Goal: Information Seeking & Learning: Understand process/instructions

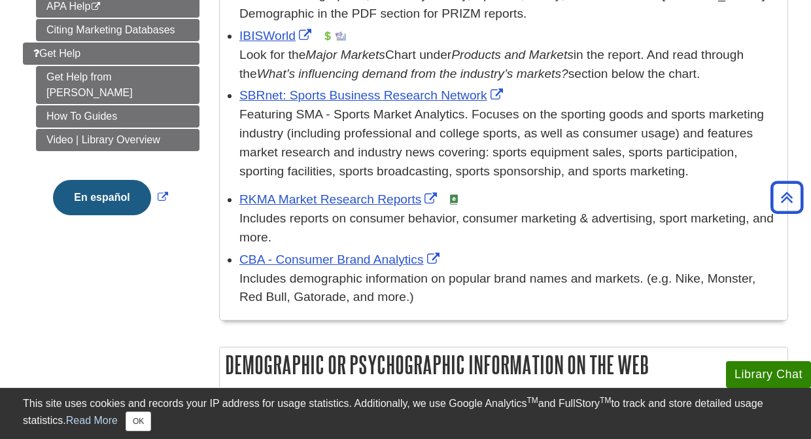
scroll to position [465, 0]
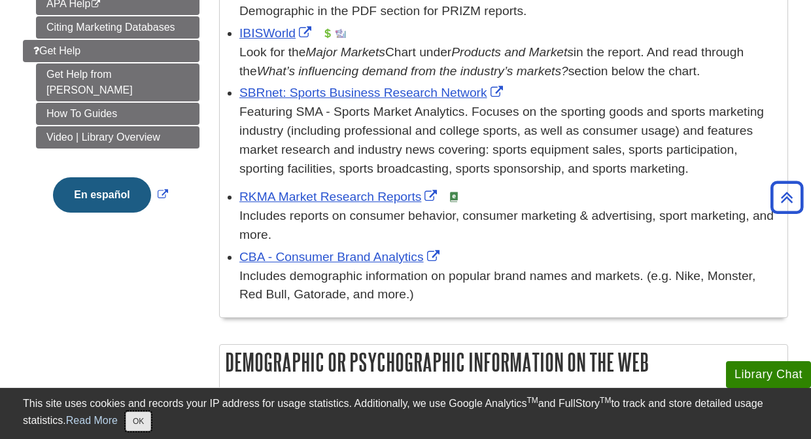
click at [146, 422] on button "OK" at bounding box center [138, 421] width 25 height 20
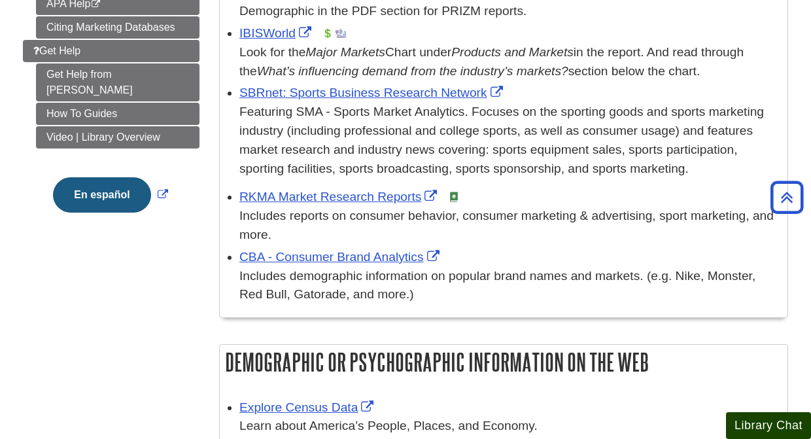
click at [743, 422] on button "Library Chat" at bounding box center [768, 425] width 85 height 27
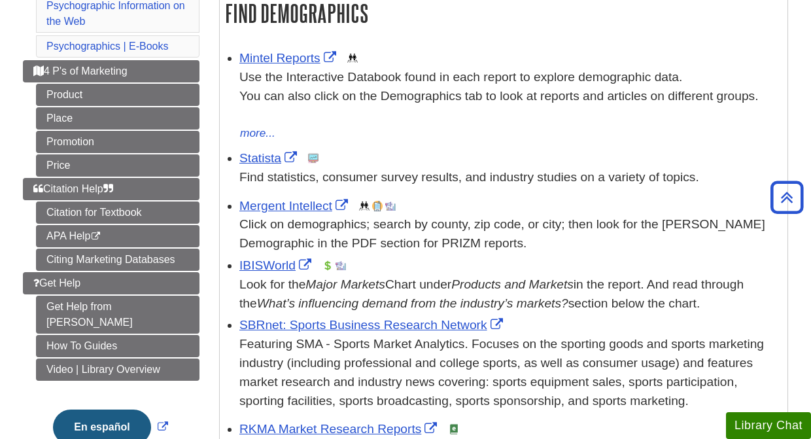
scroll to position [216, 0]
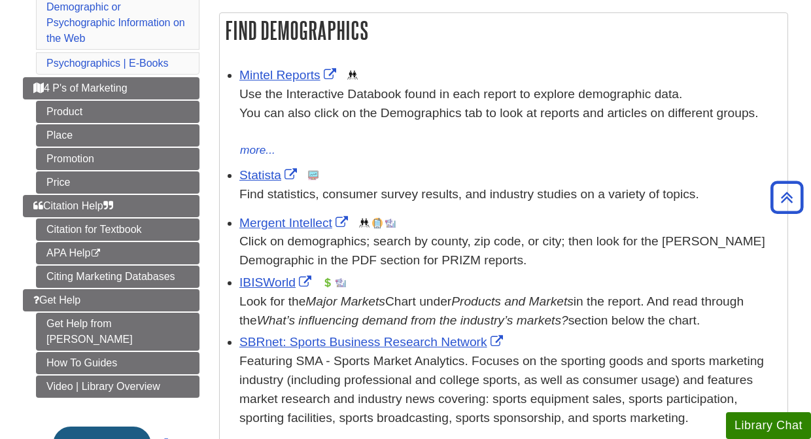
click at [280, 67] on div "Mintel Reports This link opens in a new window Use the Interactive Databook fou…" at bounding box center [509, 112] width 541 height 93
click at [281, 74] on link "Mintel Reports" at bounding box center [289, 75] width 100 height 14
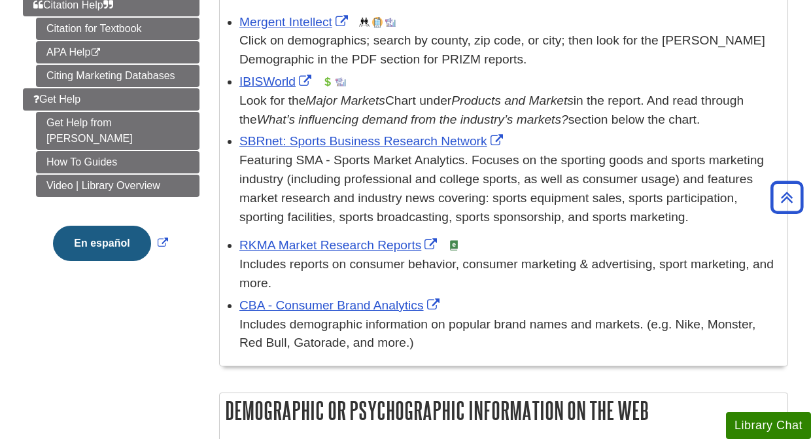
scroll to position [0, 0]
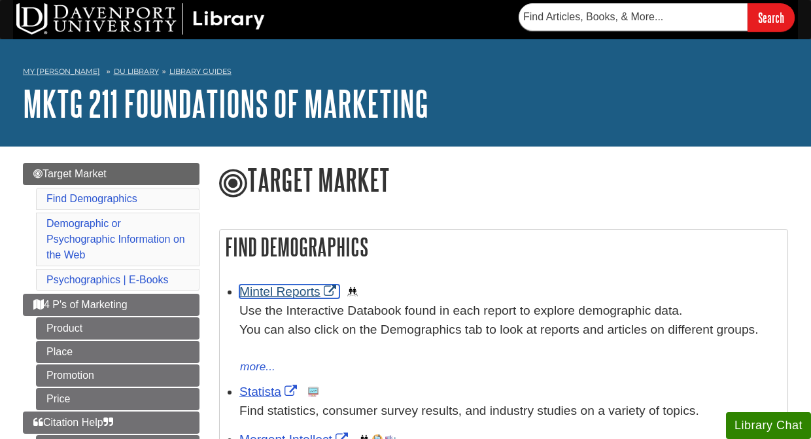
click at [281, 286] on link "Mintel Reports" at bounding box center [289, 291] width 100 height 14
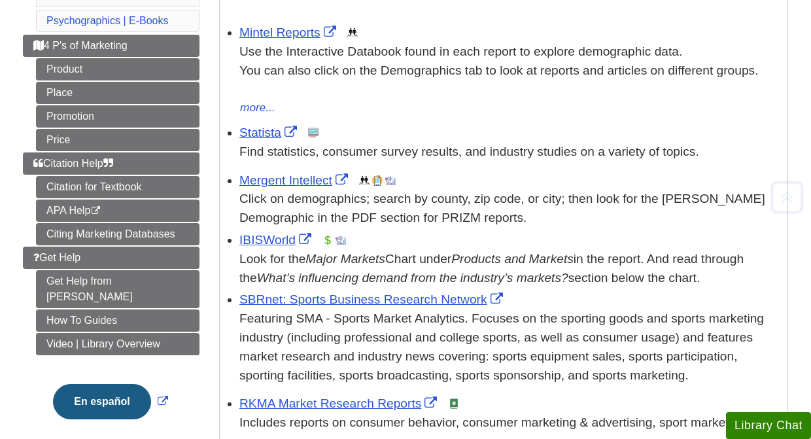
scroll to position [287, 0]
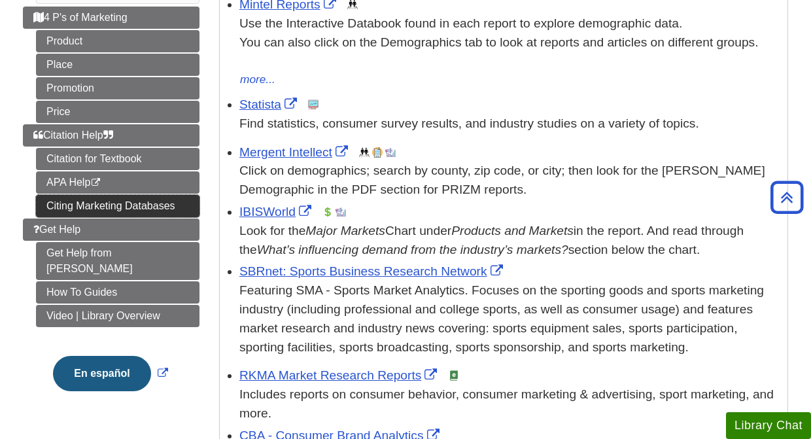
click at [136, 203] on link "Citing Marketing Databases" at bounding box center [117, 206] width 163 height 22
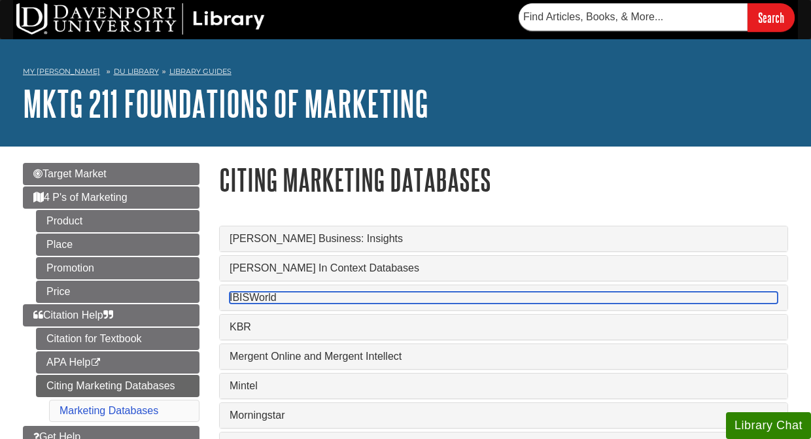
click at [258, 300] on link "IBISWorld" at bounding box center [503, 298] width 548 height 12
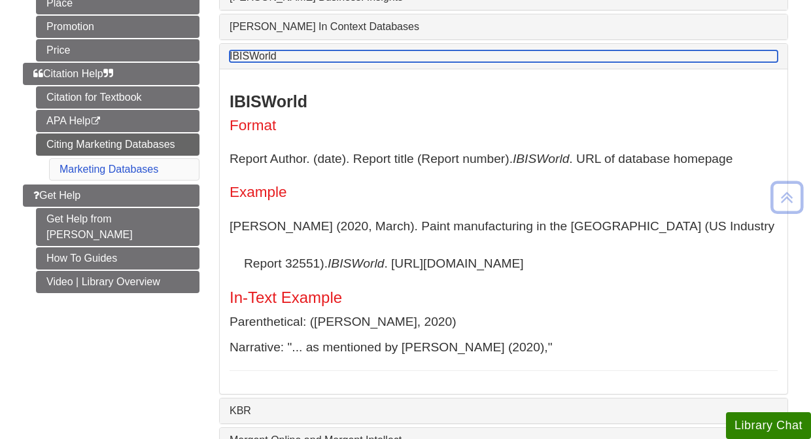
scroll to position [244, 0]
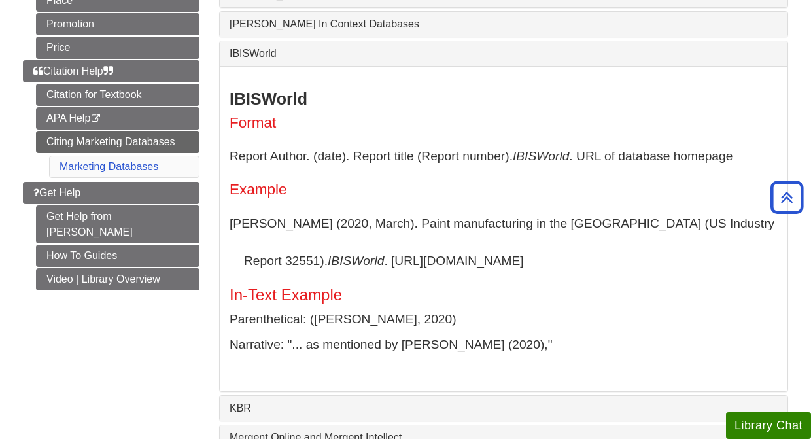
drag, startPoint x: 228, startPoint y: 225, endPoint x: 472, endPoint y: 275, distance: 249.0
click at [472, 275] on div "IBISWorld Format Report Author. (date). Report title (Report number). IBISWorld…" at bounding box center [503, 228] width 567 height 325
copy p "Fernandez, C. (2020, March). Paint manufacturing in the US (US Industry Report …"
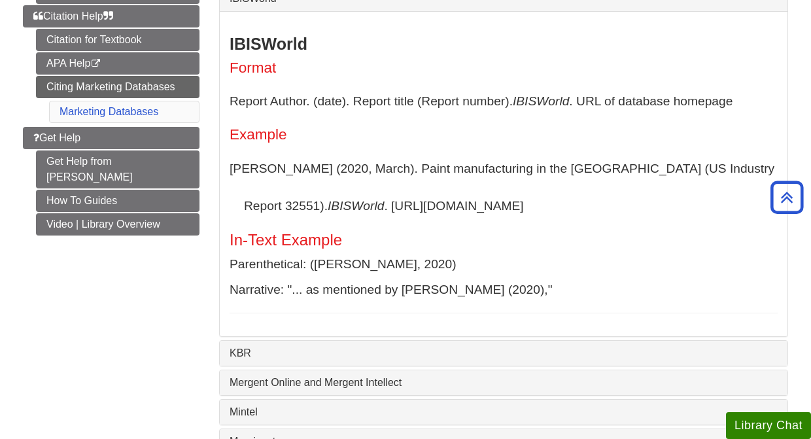
scroll to position [301, 0]
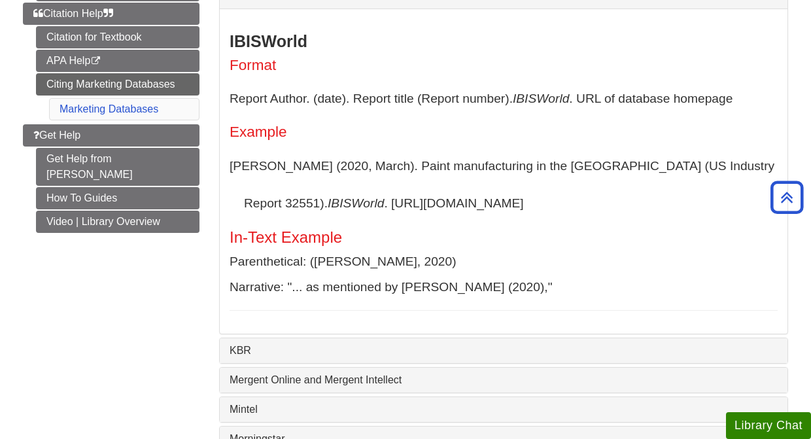
click at [327, 207] on icon "IBISWorld" at bounding box center [355, 203] width 56 height 14
drag, startPoint x: 310, startPoint y: 266, endPoint x: 448, endPoint y: 269, distance: 138.0
click at [449, 269] on p "Parenthetical: (Fernandez, 2020)" at bounding box center [503, 261] width 548 height 19
copy p "(Fernandez, 2020)"
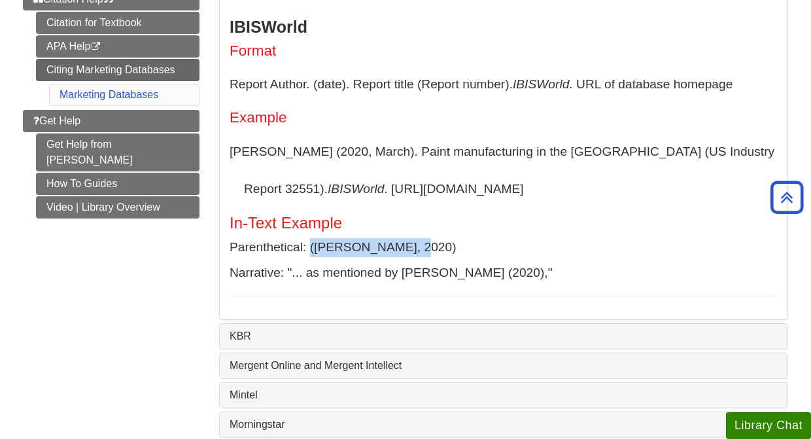
scroll to position [305, 0]
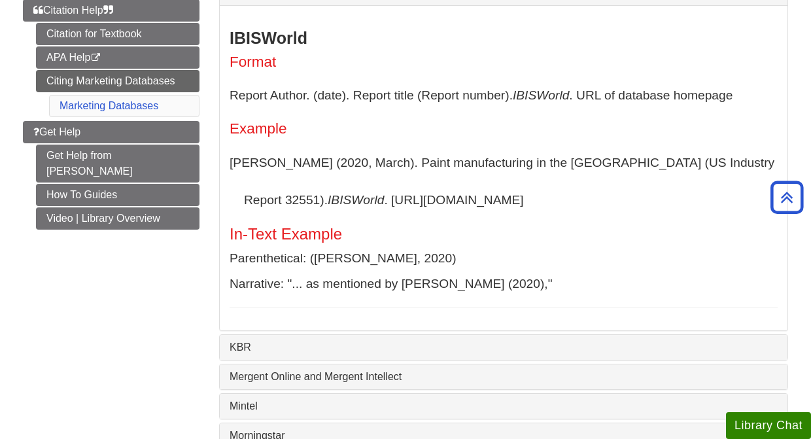
click at [331, 243] on h5 "In-Text Example" at bounding box center [503, 234] width 548 height 17
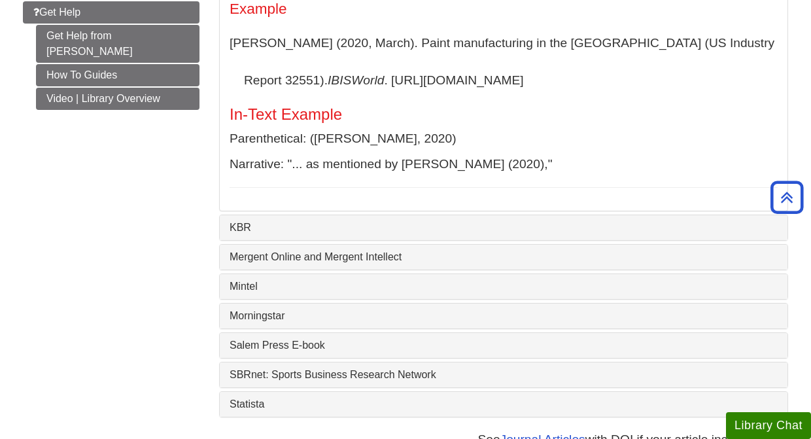
scroll to position [428, 0]
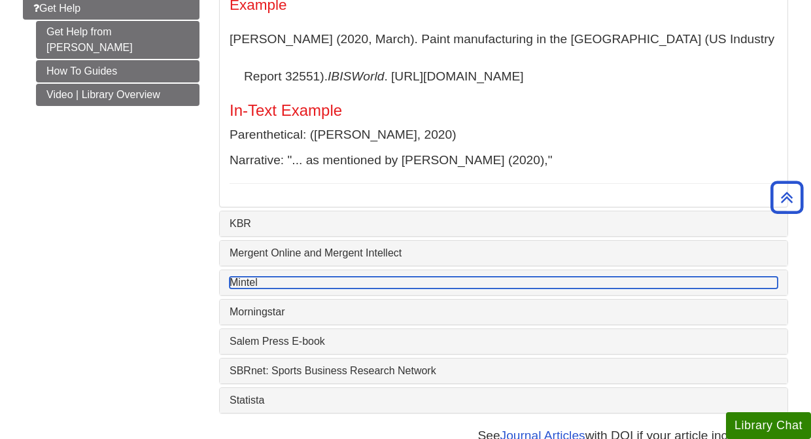
click at [299, 288] on link "Mintel" at bounding box center [503, 282] width 548 height 12
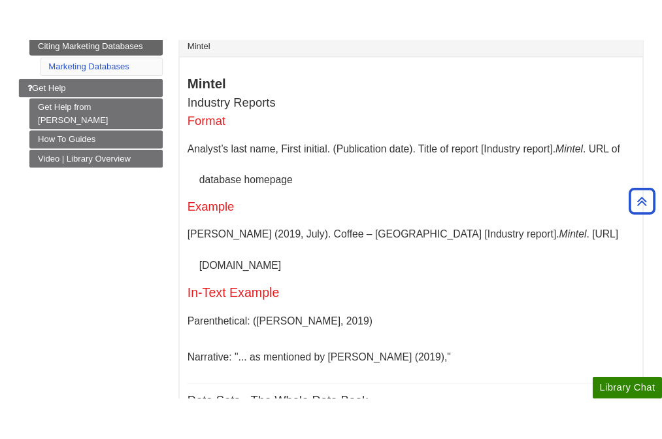
scroll to position [403, 0]
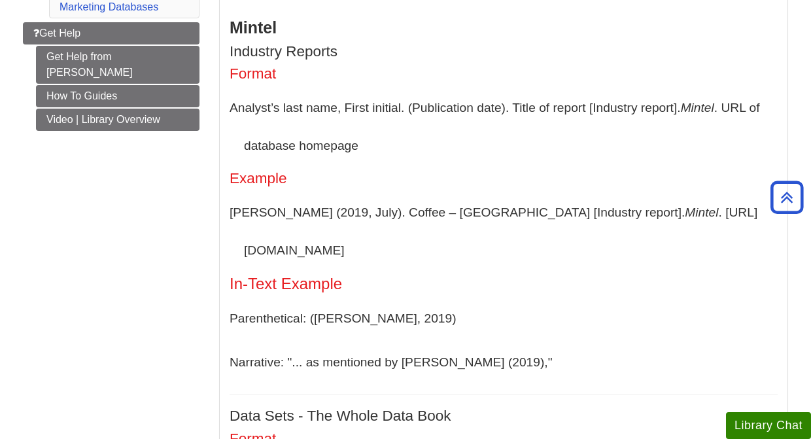
drag, startPoint x: 229, startPoint y: 218, endPoint x: 721, endPoint y: 220, distance: 491.5
click at [722, 220] on p "Failla, J. (2019, July). Coffee – US [Industry report]. Mintel . https://www.mi…" at bounding box center [503, 230] width 548 height 75
copy p "Failla, J. (2019, July). Coffee – US [Industry report]. Mintel . https://www.mi…"
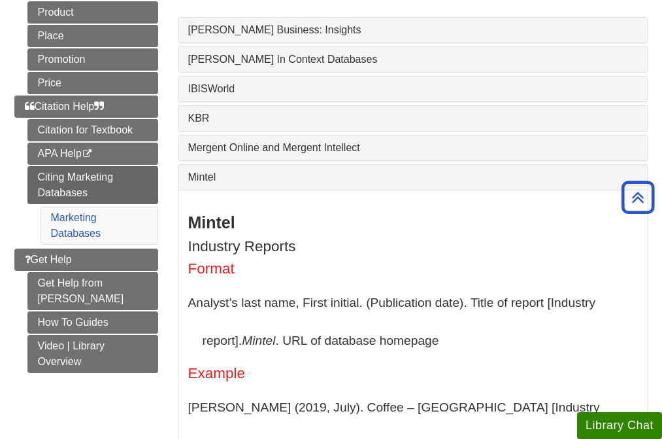
scroll to position [203, 0]
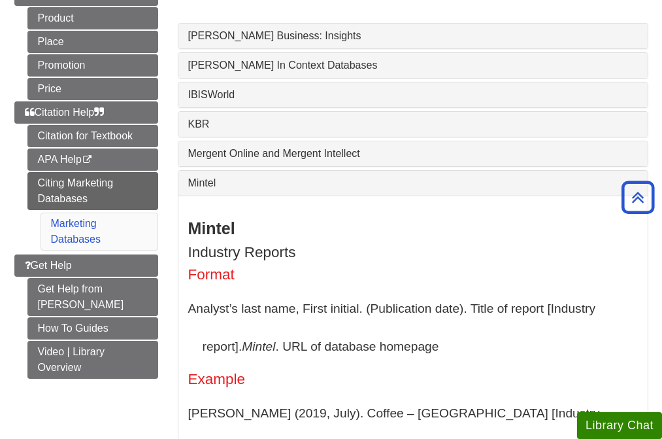
click at [286, 195] on div "Mintel" at bounding box center [412, 183] width 469 height 25
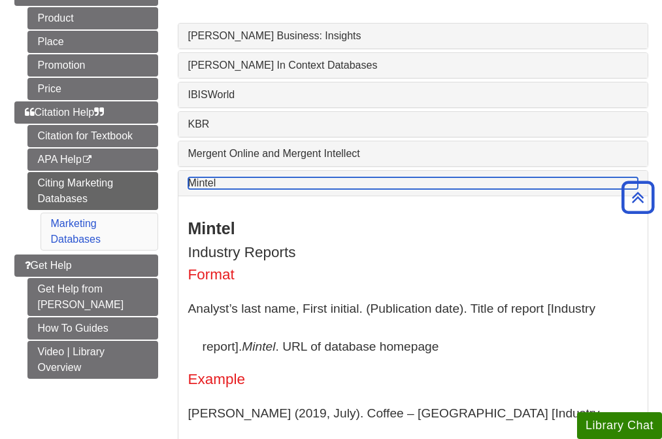
click at [288, 185] on link "Mintel" at bounding box center [413, 183] width 450 height 12
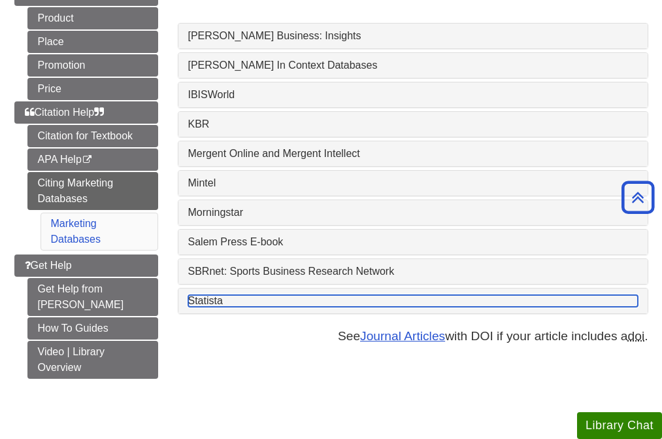
click at [248, 305] on link "Statista" at bounding box center [413, 301] width 450 height 12
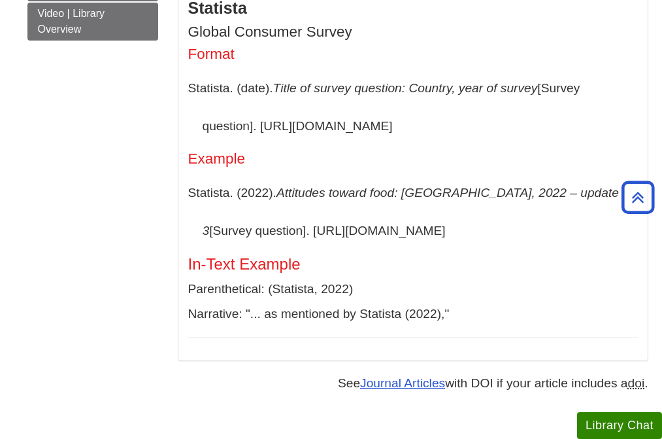
scroll to position [539, 0]
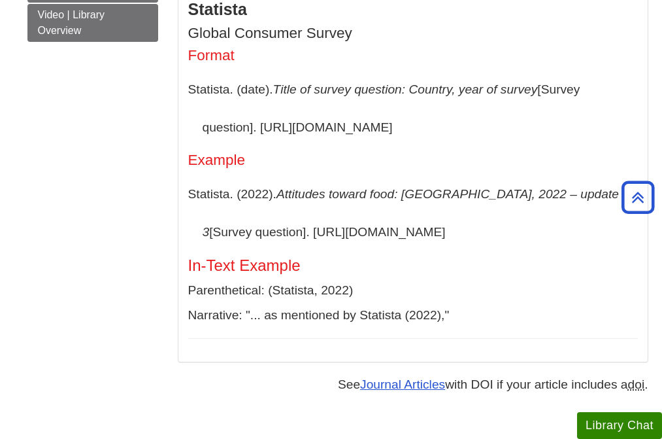
drag, startPoint x: 189, startPoint y: 206, endPoint x: 431, endPoint y: 248, distance: 245.6
click at [431, 248] on p "Statista. (2022). Attitudes toward food: United States, 2022 – update 3 [Survey…" at bounding box center [413, 212] width 450 height 75
copy p "Statista. (2022). Attitudes toward food: United States, 2022 – update 3 [Survey…"
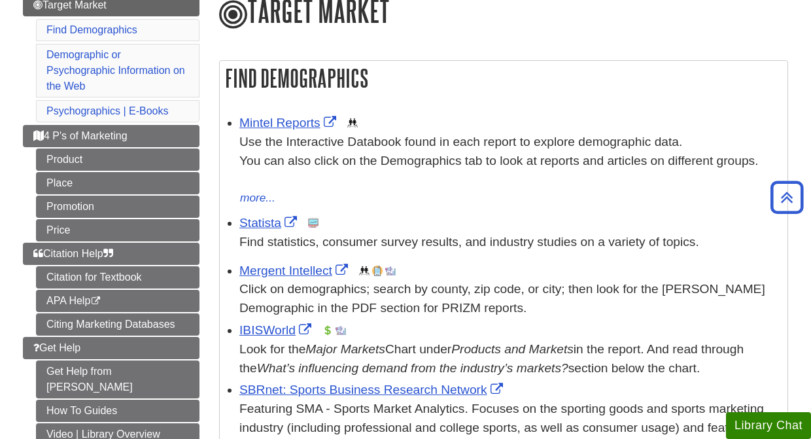
scroll to position [181, 0]
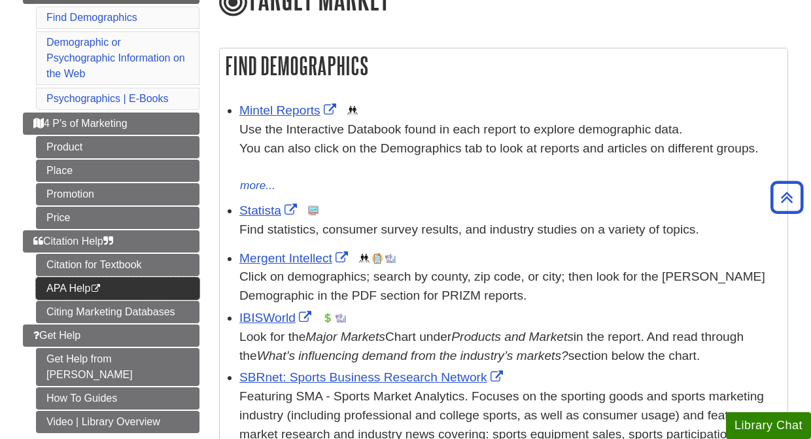
click at [76, 286] on link "APA Help This link opens in a new window" at bounding box center [117, 288] width 163 height 22
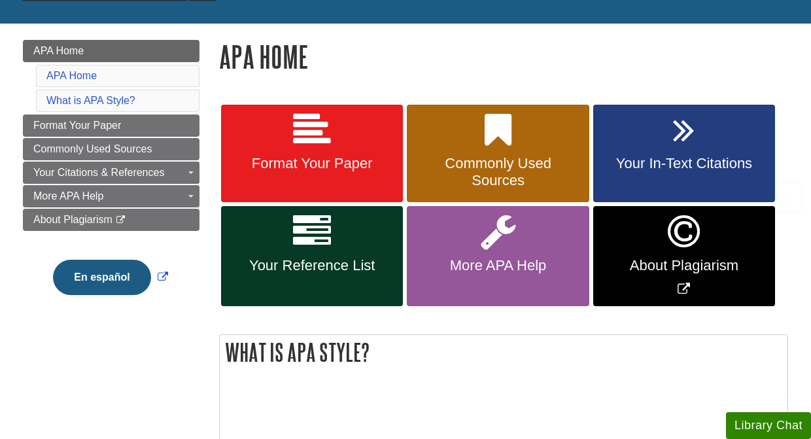
scroll to position [157, 0]
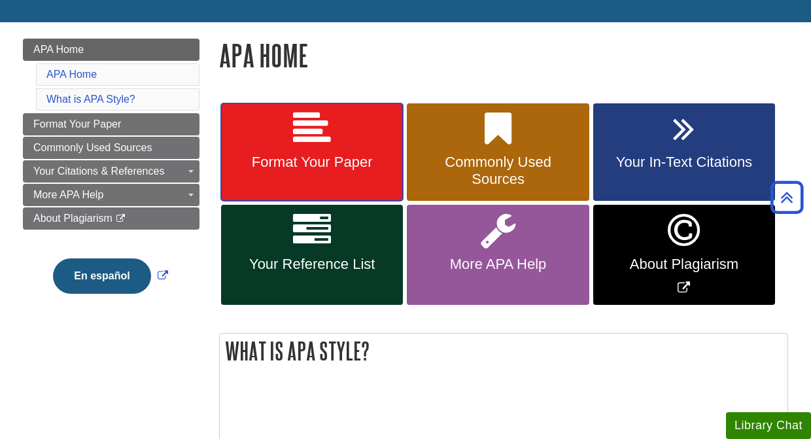
click at [316, 132] on icon at bounding box center [312, 129] width 38 height 38
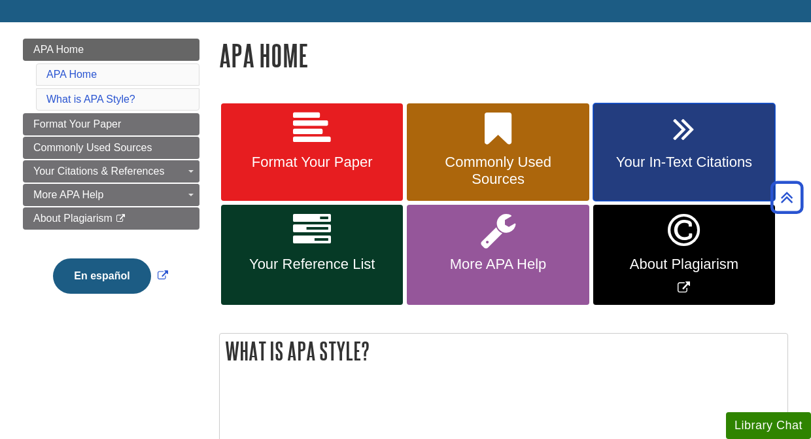
click at [704, 138] on link "Your In-Text Citations" at bounding box center [684, 152] width 182 height 98
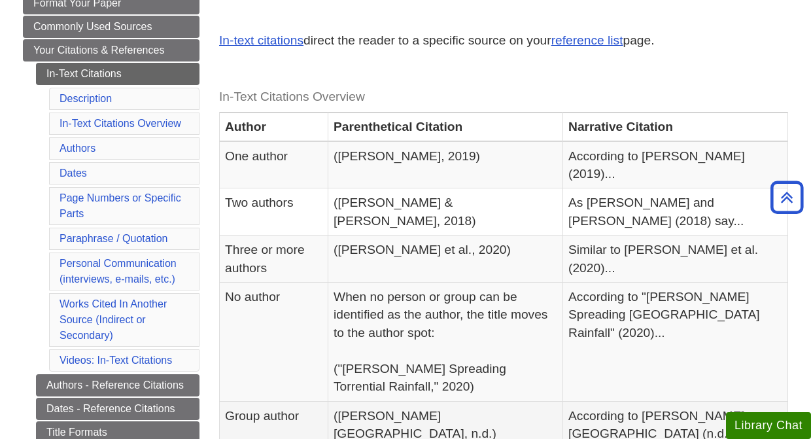
scroll to position [227, 0]
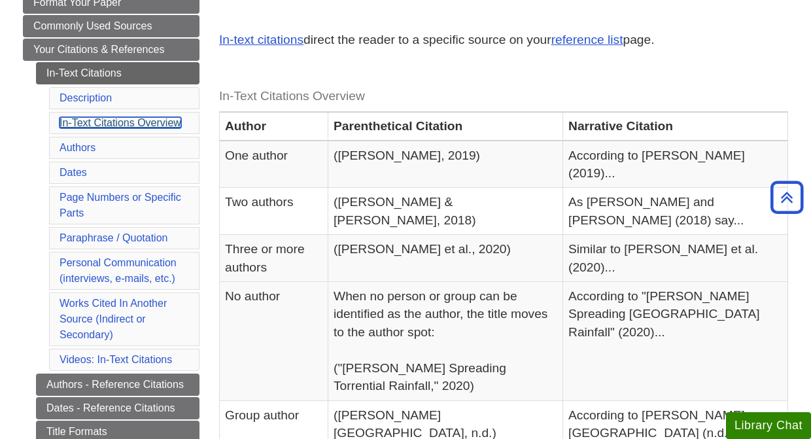
click at [103, 125] on link "In-Text Citations Overview" at bounding box center [120, 122] width 122 height 11
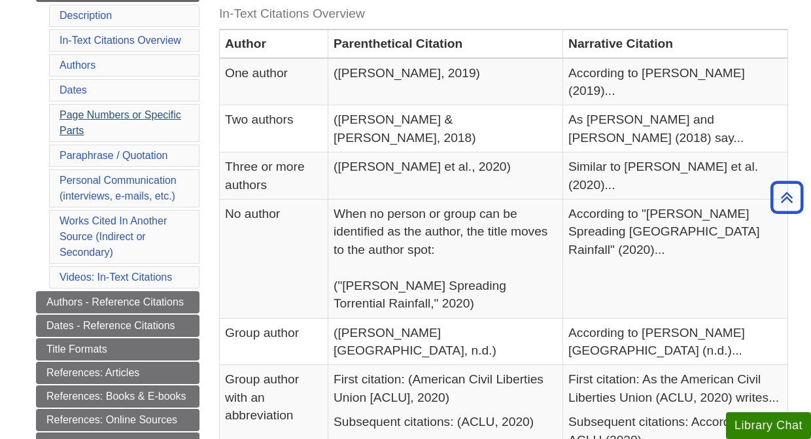
scroll to position [246, 0]
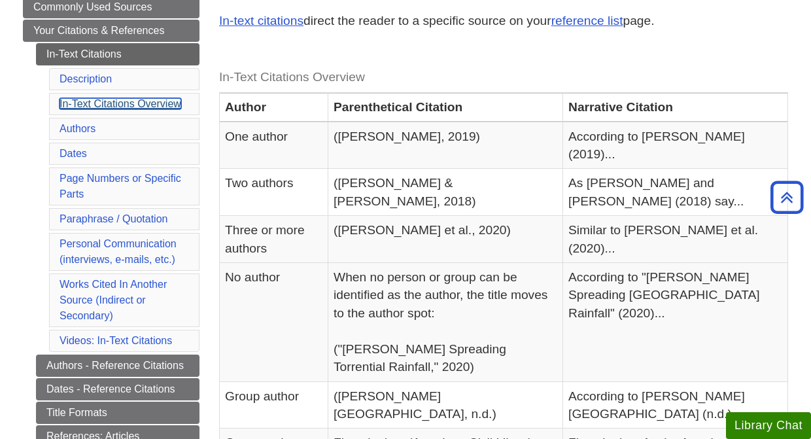
click at [127, 103] on link "In-Text Citations Overview" at bounding box center [120, 103] width 122 height 11
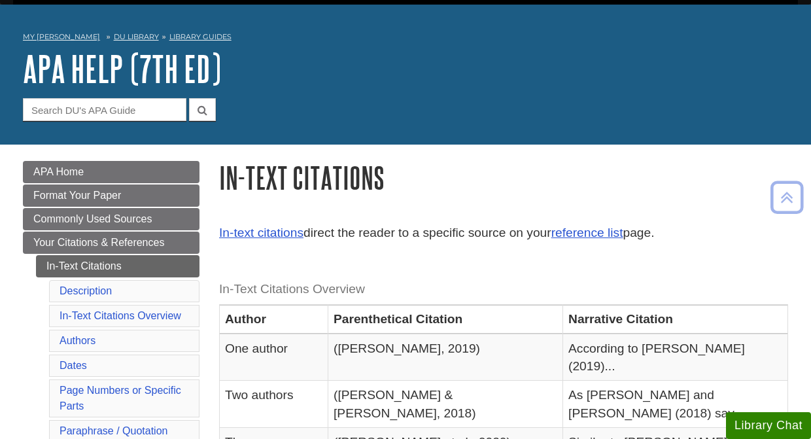
scroll to position [22, 0]
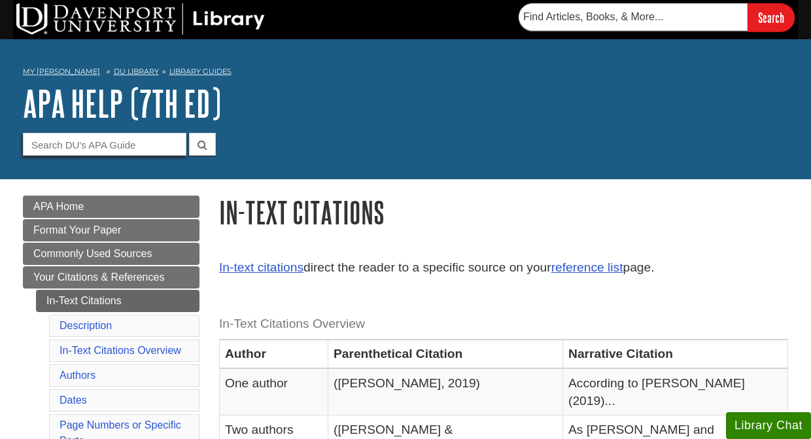
click at [98, 133] on input "Guide Search Terms" at bounding box center [104, 144] width 163 height 23
type input "mintel"
click at [189, 133] on button "submit" at bounding box center [202, 144] width 27 height 23
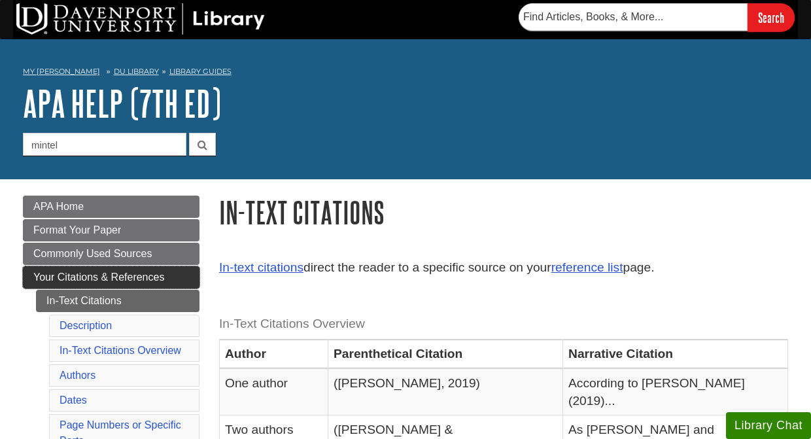
click at [154, 274] on span "Your Citations & References" at bounding box center [98, 276] width 131 height 11
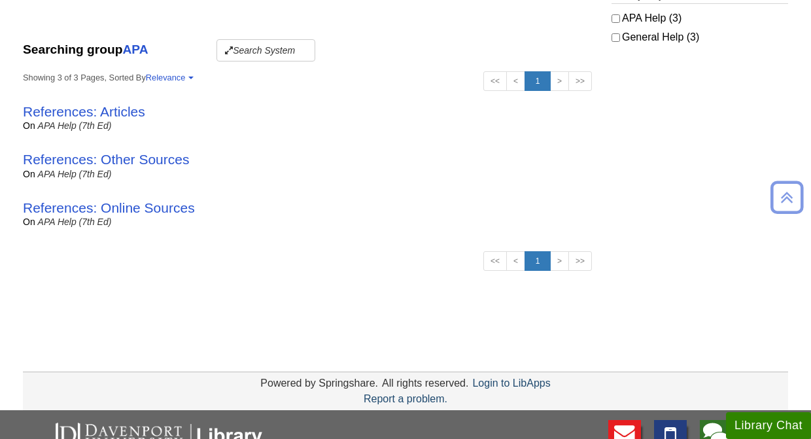
scroll to position [274, 0]
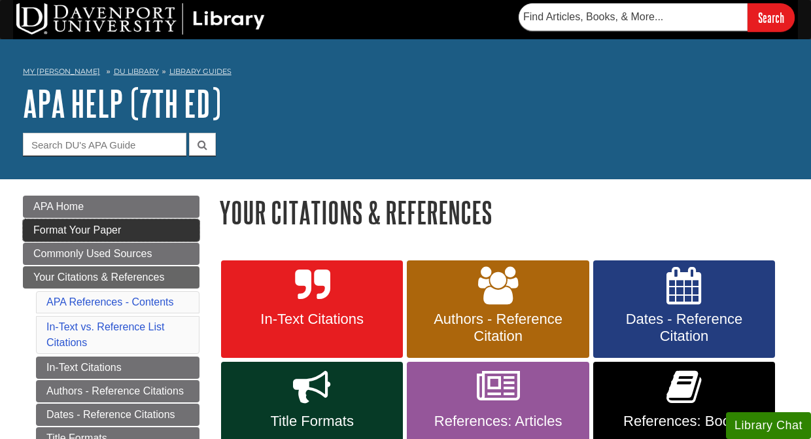
click at [140, 233] on link "Format Your Paper" at bounding box center [111, 230] width 176 height 22
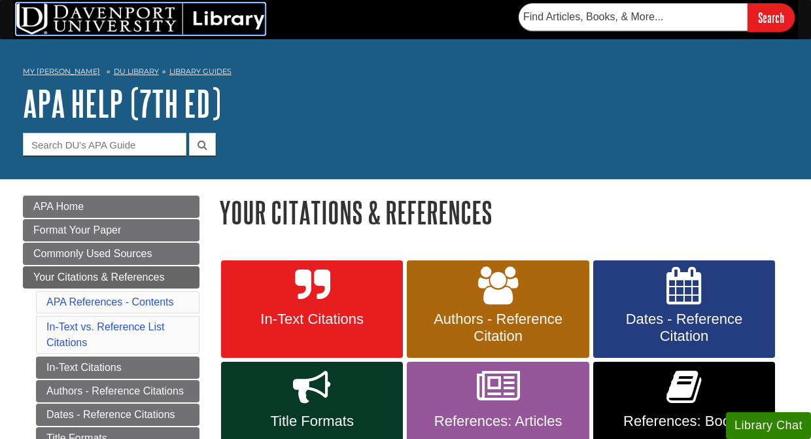
click at [146, 11] on img at bounding box center [140, 18] width 248 height 31
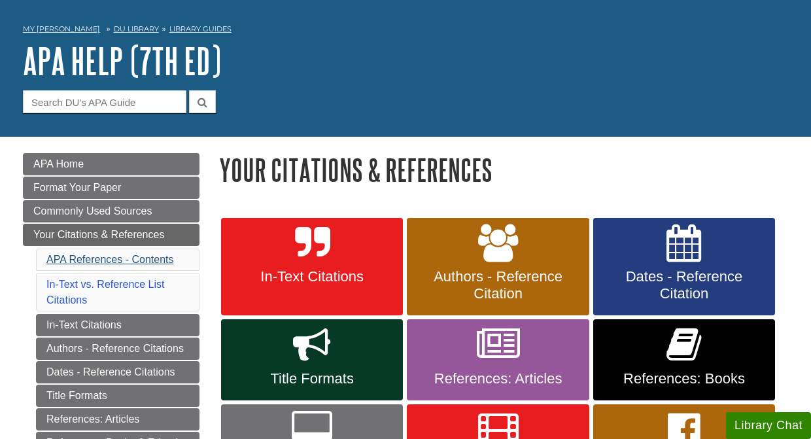
scroll to position [43, 0]
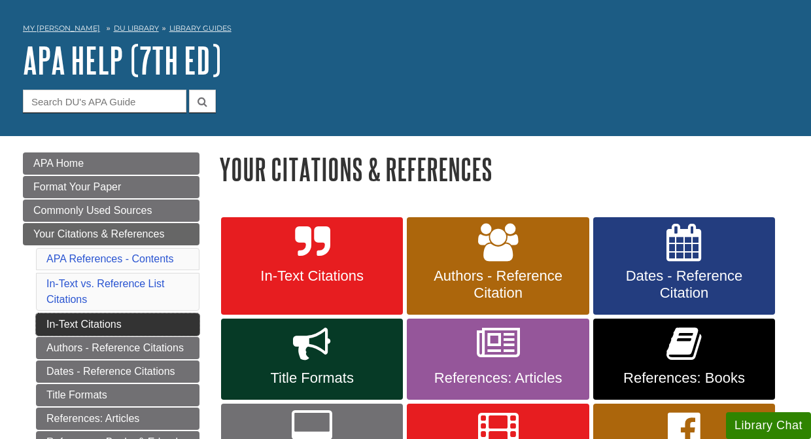
click at [96, 322] on link "In-Text Citations" at bounding box center [117, 324] width 163 height 22
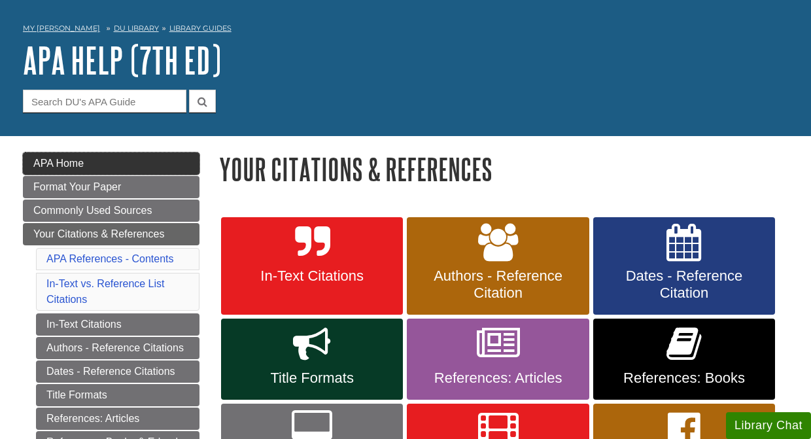
click at [137, 159] on link "APA Home" at bounding box center [111, 163] width 176 height 22
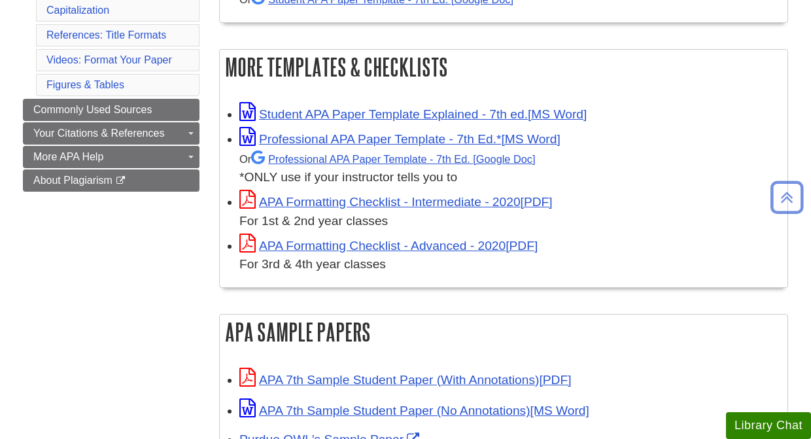
scroll to position [344, 0]
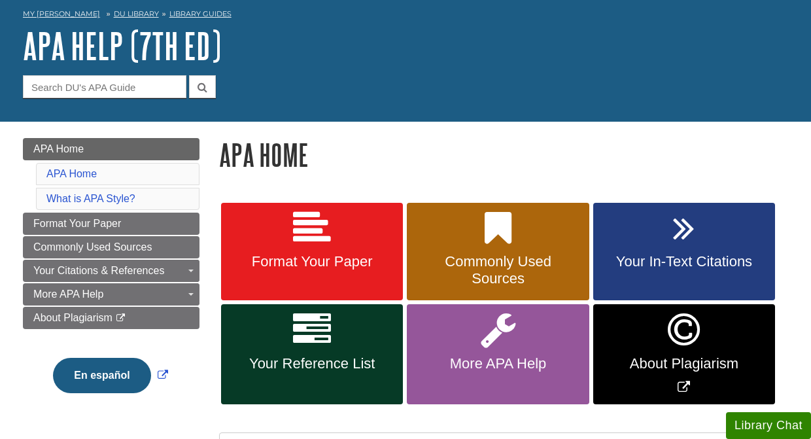
scroll to position [73, 0]
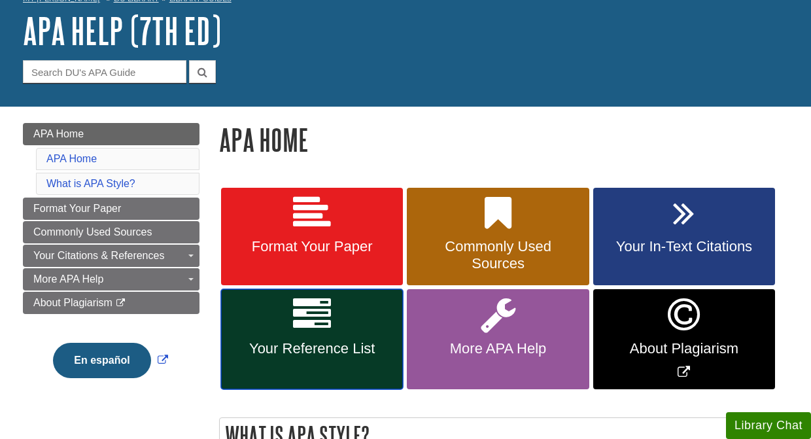
click at [348, 300] on link "Your Reference List" at bounding box center [312, 339] width 182 height 100
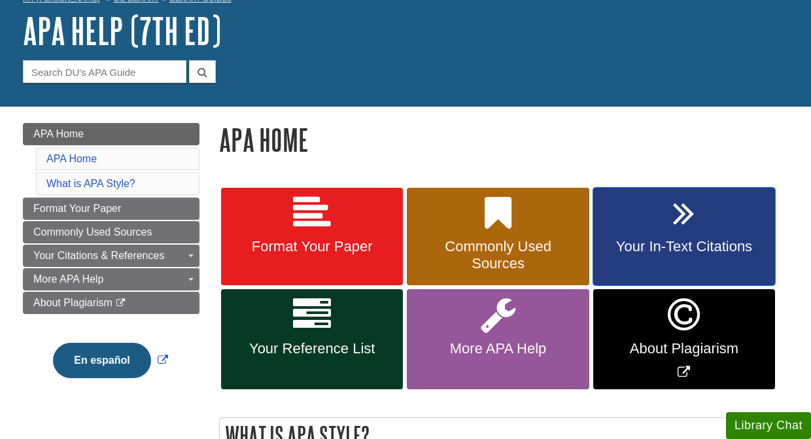
click at [664, 210] on link "Your In-Text Citations" at bounding box center [684, 237] width 182 height 98
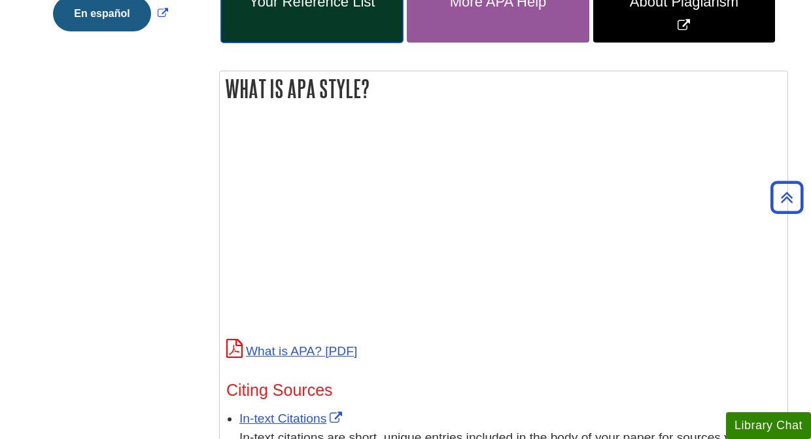
scroll to position [0, 0]
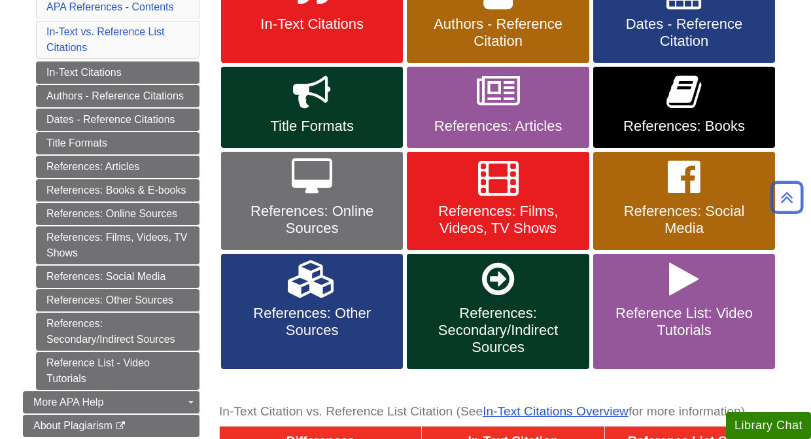
scroll to position [295, 0]
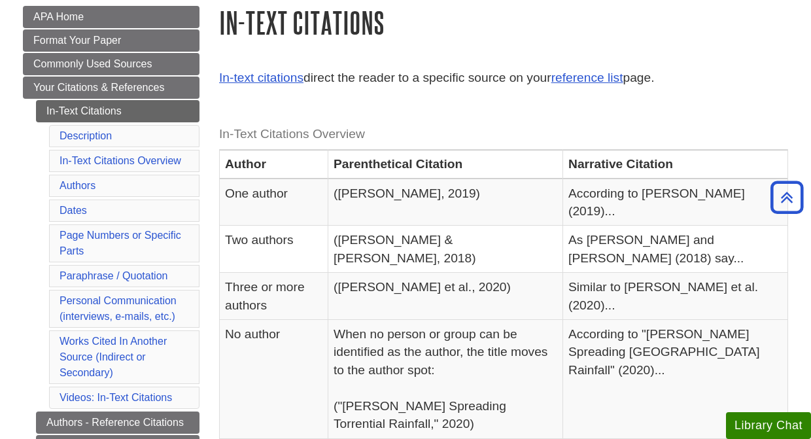
scroll to position [193, 0]
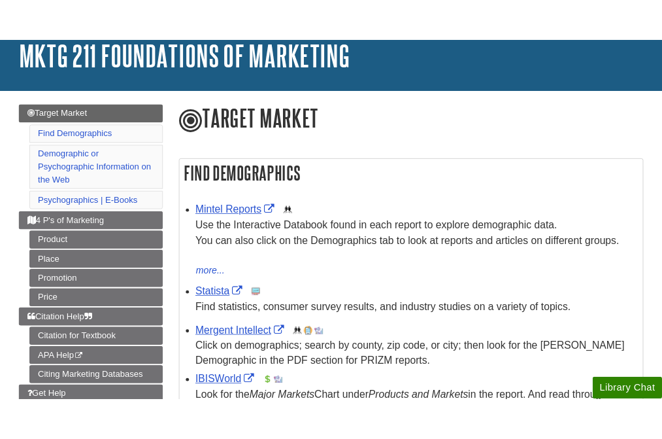
scroll to position [155, 0]
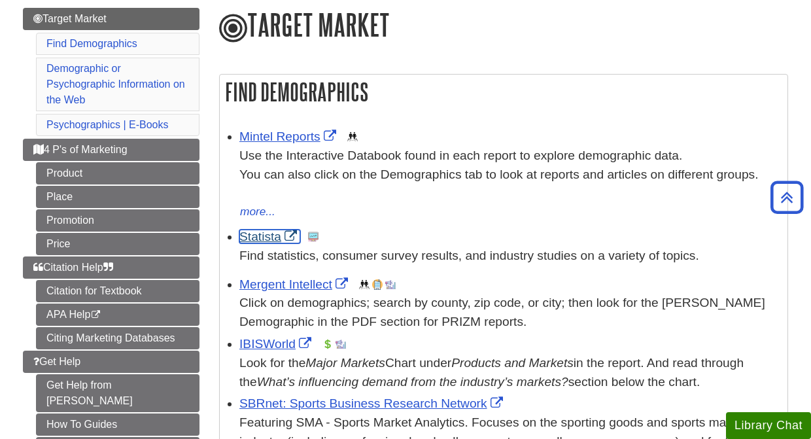
click at [259, 237] on link "Statista" at bounding box center [269, 236] width 61 height 14
